Goal: Book appointment/travel/reservation

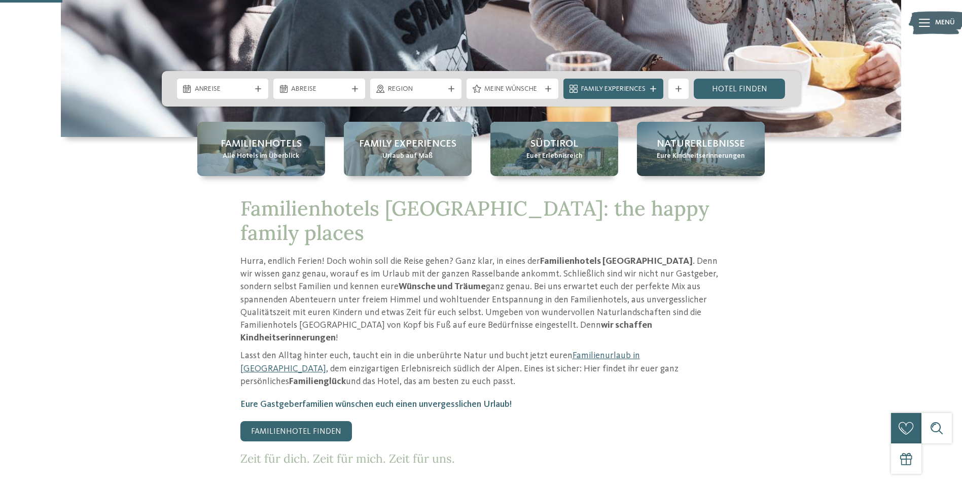
scroll to position [304, 0]
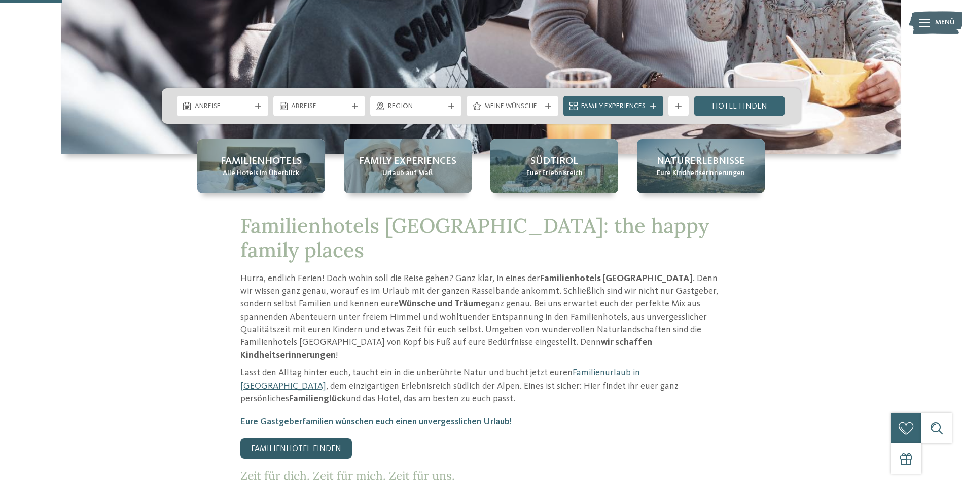
click at [296, 438] on link "Familienhotel finden" at bounding box center [296, 448] width 112 height 20
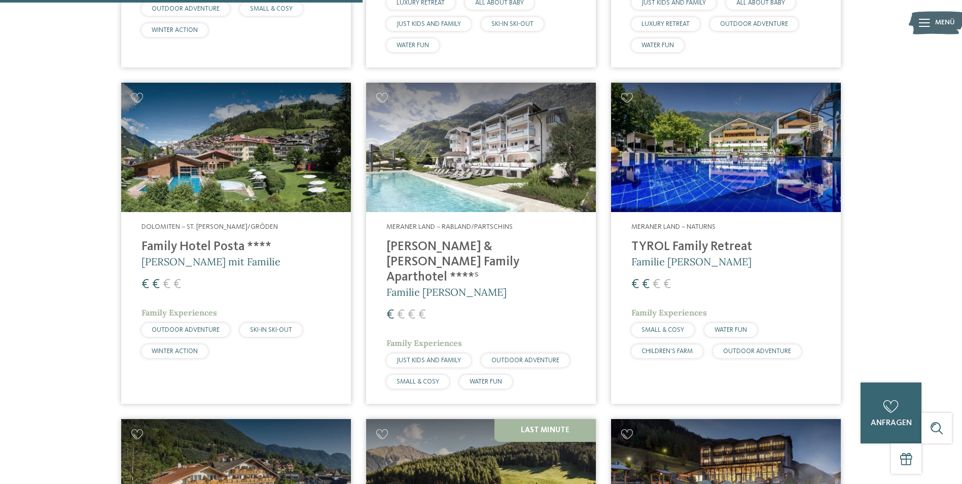
scroll to position [1268, 0]
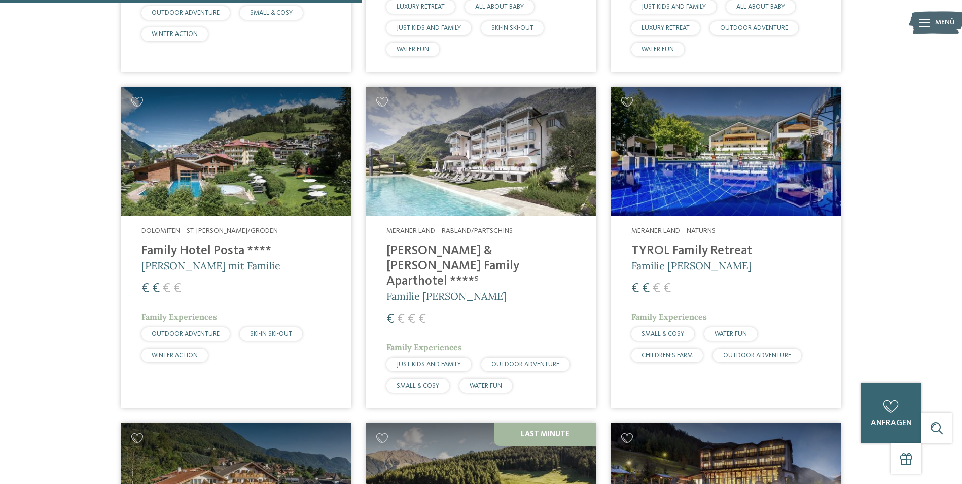
click at [680, 244] on h4 "TYROL Family Retreat" at bounding box center [726, 251] width 189 height 15
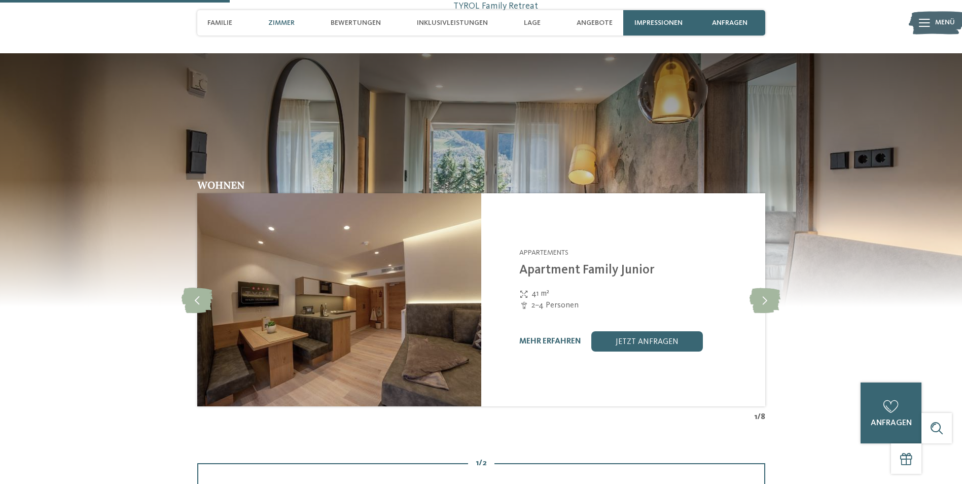
scroll to position [862, 0]
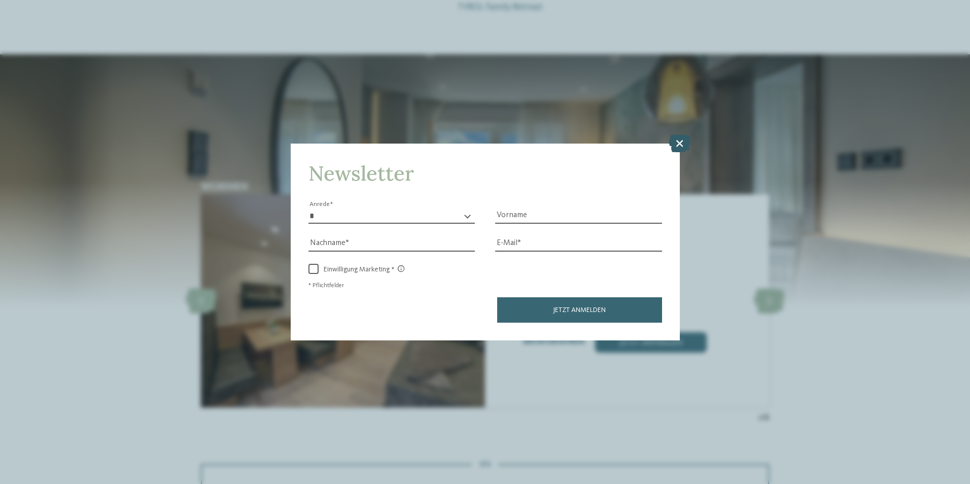
click at [680, 142] on icon at bounding box center [680, 143] width 22 height 18
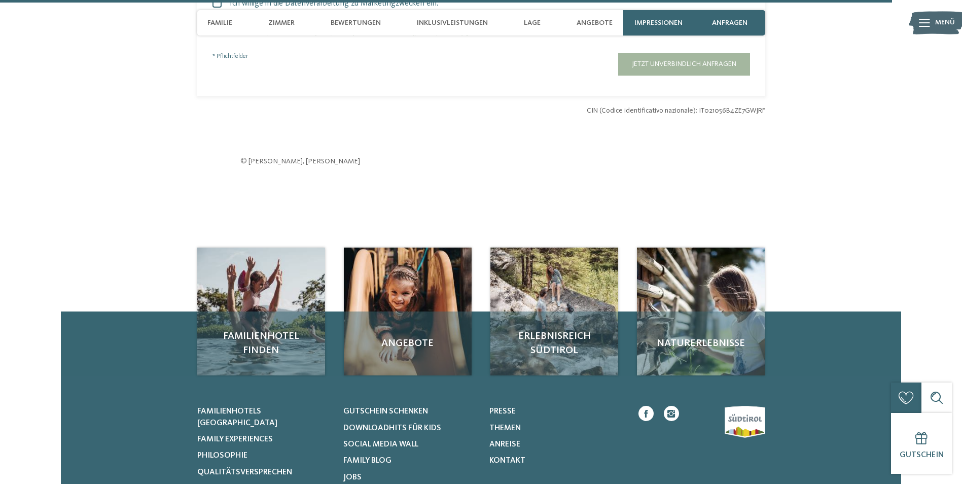
scroll to position [3196, 0]
